Goal: Task Accomplishment & Management: Complete application form

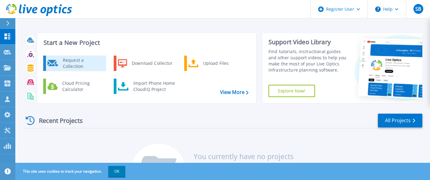
click at [82, 63] on div "Request a Collection" at bounding box center [82, 63] width 45 height 12
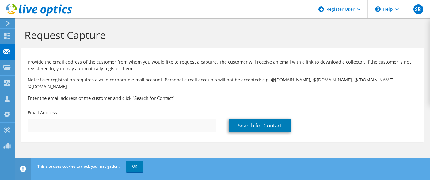
click at [129, 120] on input "text" at bounding box center [122, 125] width 189 height 13
paste input "Sean.Phillips@ferc.gov"
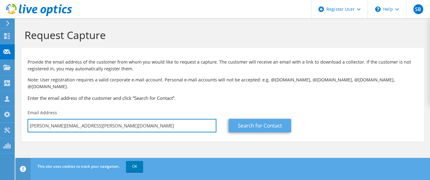
type input "Sean.Phillips@ferc.gov"
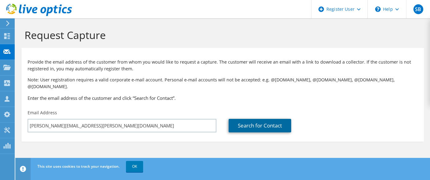
click at [242, 121] on link "Search for Contact" at bounding box center [260, 125] width 63 height 13
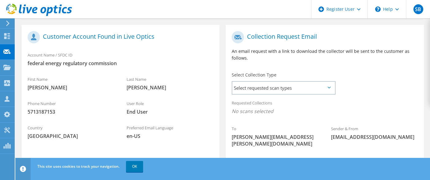
scroll to position [153, 0]
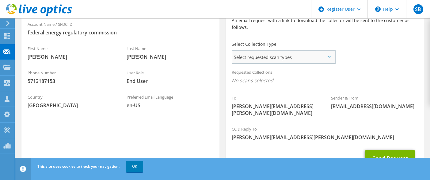
click at [267, 51] on span "Select requested scan types" at bounding box center [283, 57] width 102 height 12
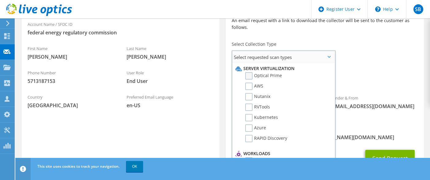
click at [254, 72] on label "Optical Prime" at bounding box center [263, 75] width 37 height 7
click at [0, 0] on input "Optical Prime" at bounding box center [0, 0] width 0 height 0
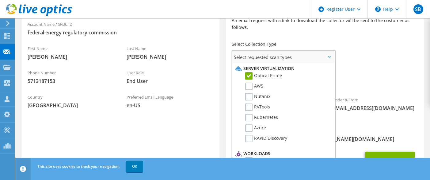
click at [300, 51] on span "Select requested scan types" at bounding box center [283, 57] width 102 height 12
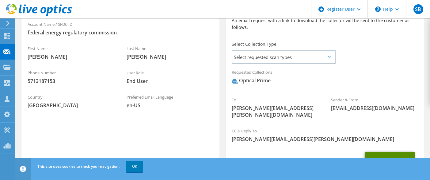
click at [376, 151] on button "Send Request" at bounding box center [389, 159] width 49 height 17
